Goal: Information Seeking & Learning: Learn about a topic

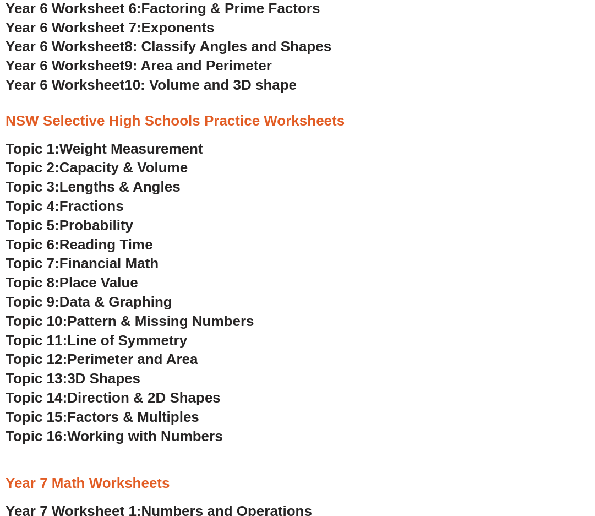
scroll to position [2200, 0]
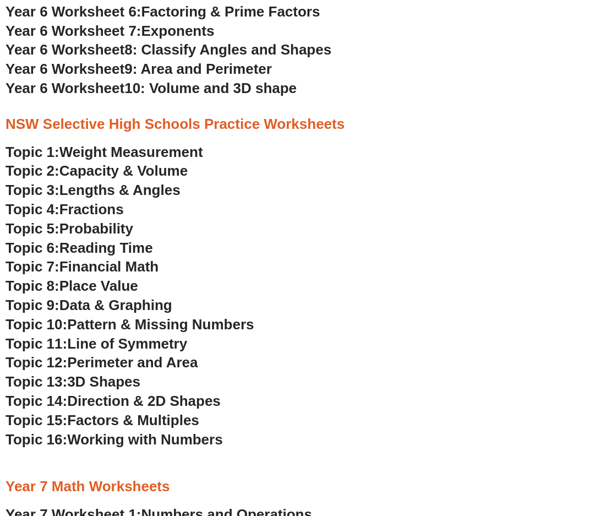
click at [90, 227] on span "Probability" at bounding box center [96, 228] width 74 height 17
click at [95, 306] on span "Data & Graphing" at bounding box center [115, 305] width 113 height 17
click at [82, 230] on span "Probability" at bounding box center [96, 228] width 74 height 17
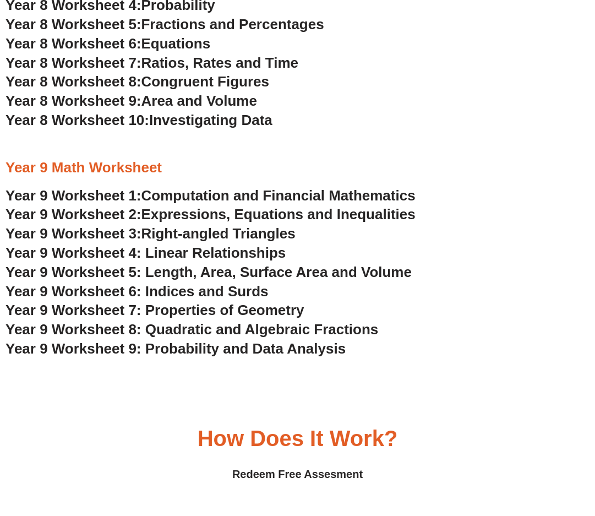
scroll to position [3026, 0]
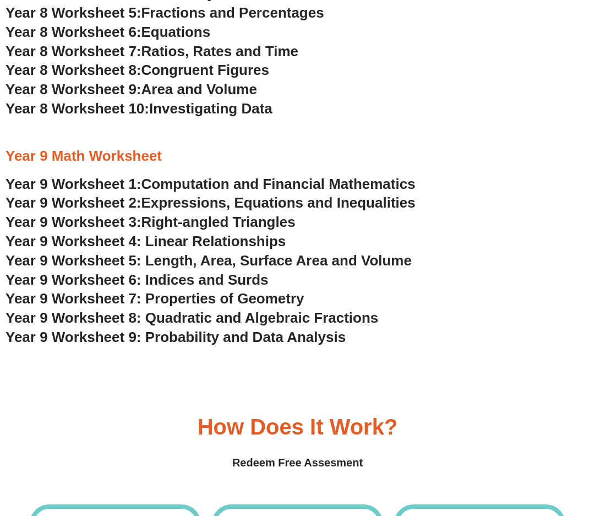
click at [220, 339] on span "Year 9 Worksheet 9: Probability and Data Analysis" at bounding box center [176, 337] width 340 height 17
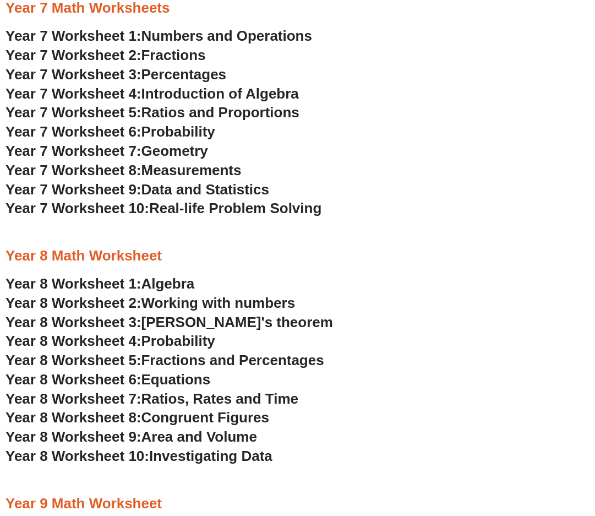
scroll to position [2585, 0]
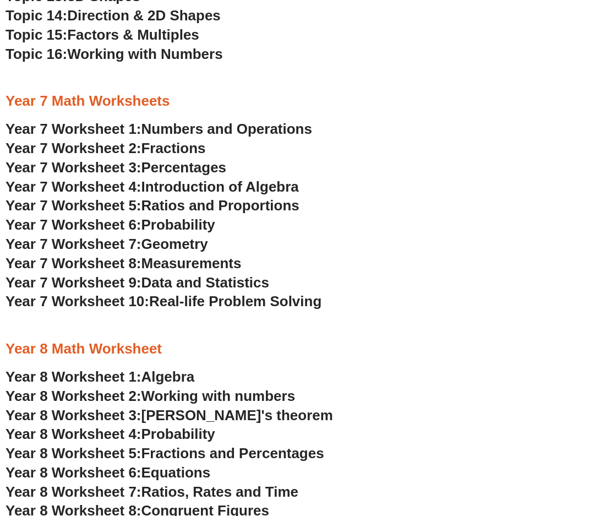
click at [189, 127] on span "Numbers and Operations" at bounding box center [227, 129] width 171 height 17
click at [161, 149] on span "Fractions" at bounding box center [174, 148] width 64 height 17
click at [177, 165] on span "Percentages" at bounding box center [184, 167] width 85 height 17
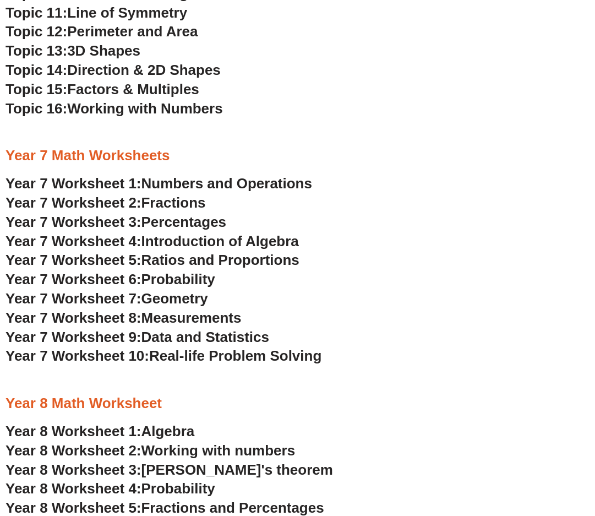
scroll to position [2586, 0]
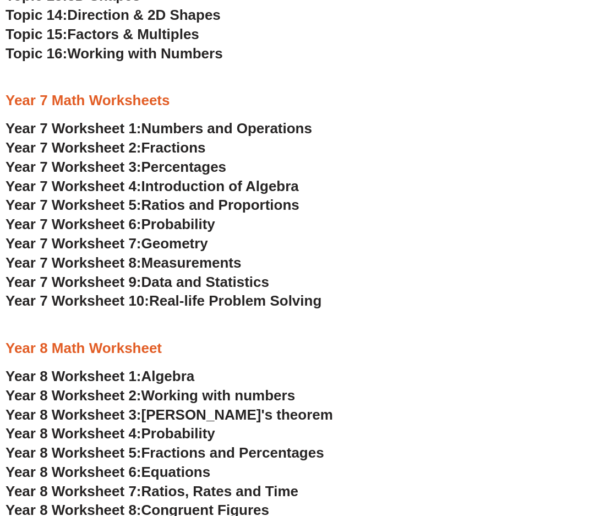
click at [101, 128] on span "Year 7 Worksheet 1:" at bounding box center [74, 128] width 136 height 17
click at [154, 150] on span "Fractions" at bounding box center [174, 147] width 64 height 17
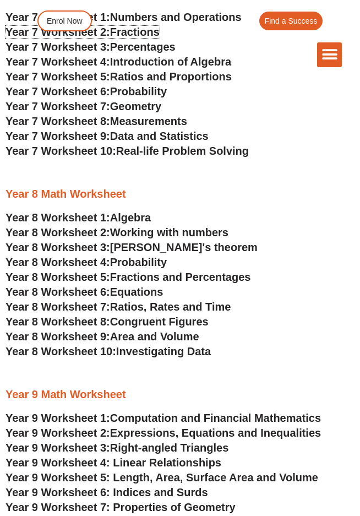
scroll to position [2322, 0]
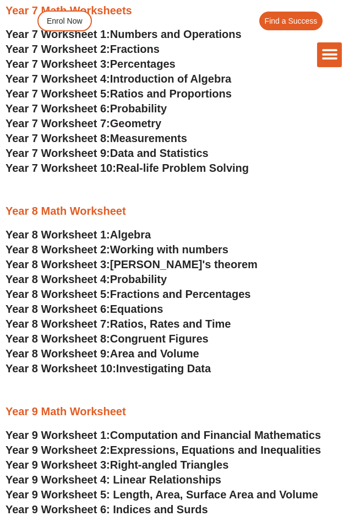
click at [69, 66] on div "The Difference Personalised Program Inspirational Tutors Motivational Learning …" at bounding box center [180, 54] width 324 height 25
click at [147, 66] on div "The Difference Personalised Program Inspirational Tutors Motivational Learning …" at bounding box center [180, 54] width 324 height 25
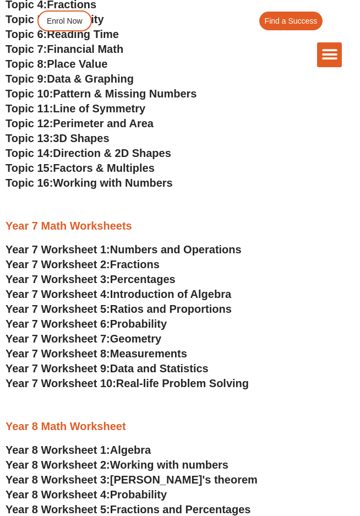
scroll to position [2102, 0]
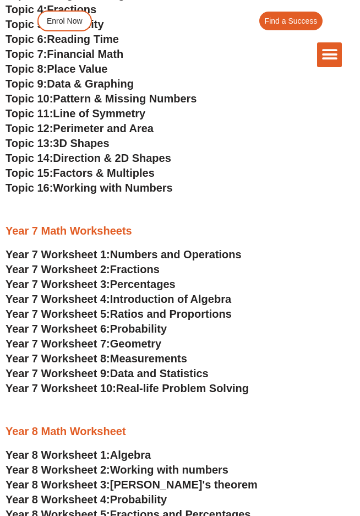
click at [129, 289] on span "Percentages" at bounding box center [143, 284] width 66 height 12
